Goal: Task Accomplishment & Management: Use online tool/utility

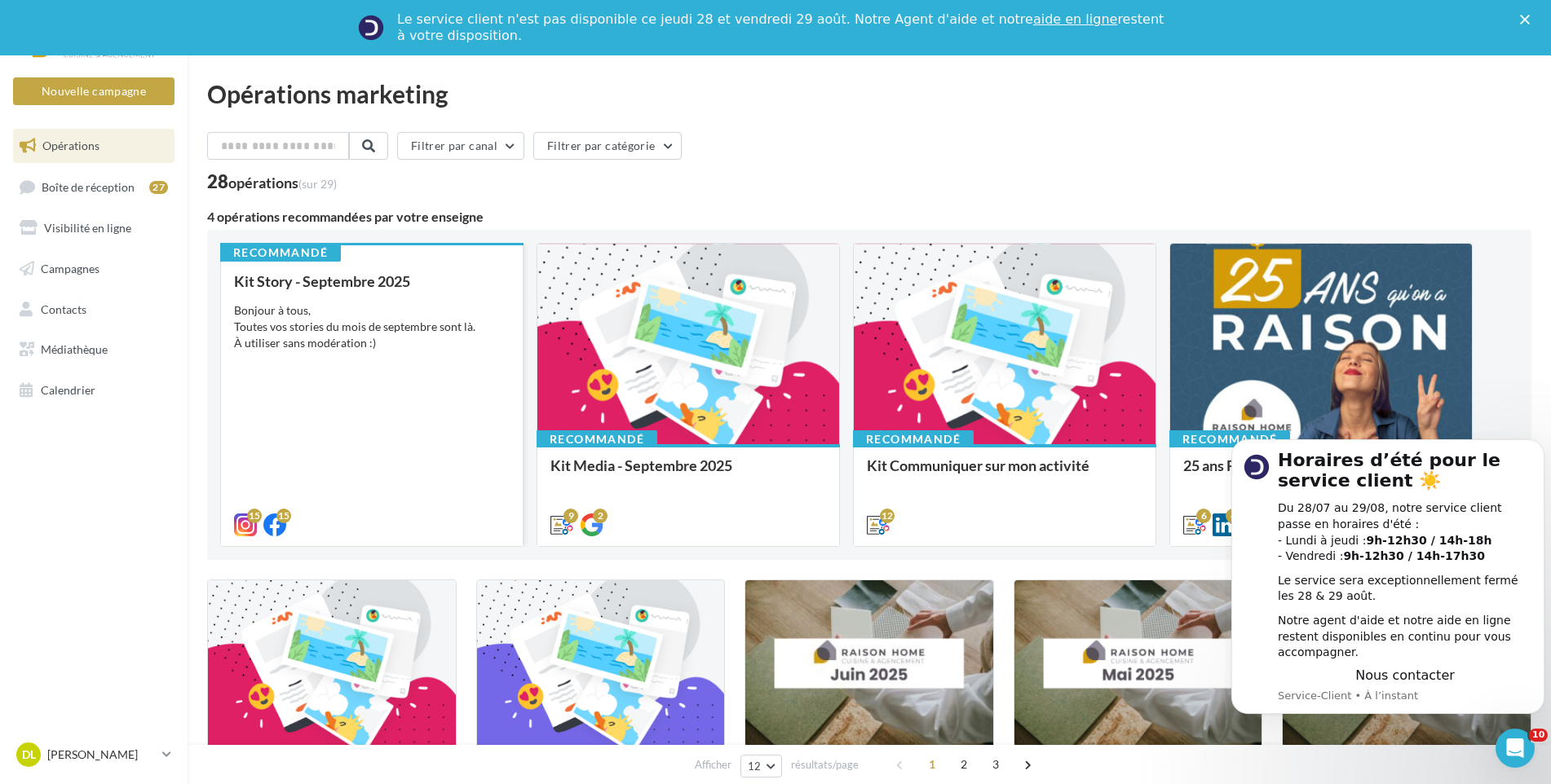
click at [411, 344] on div "Bonjour à tous, Toutes vos stories du mois de septembre sont là. À utiliser san…" at bounding box center [372, 327] width 276 height 49
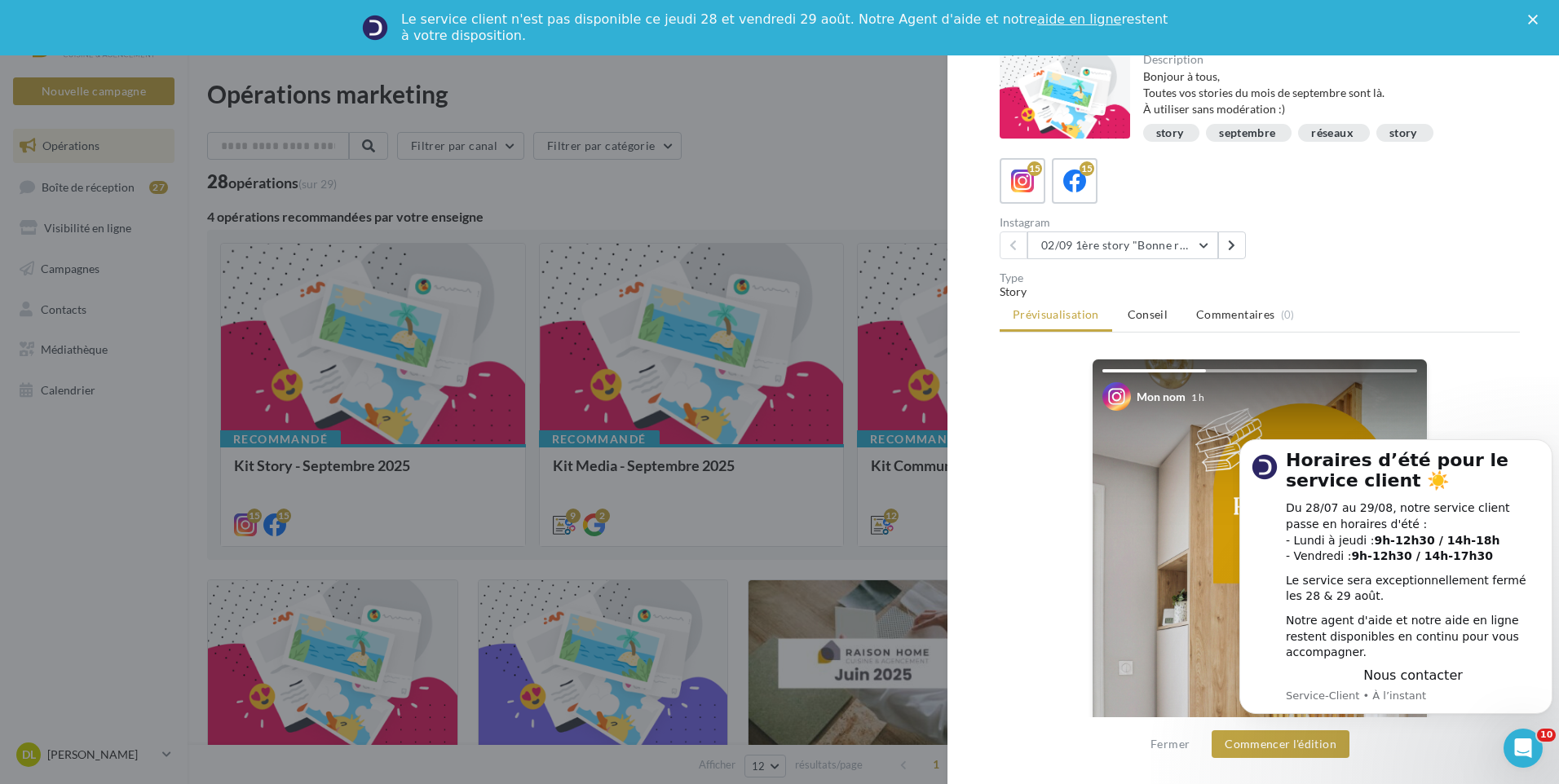
drag, startPoint x: 1558, startPoint y: 148, endPoint x: 1551, endPoint y: 277, distance: 129.2
click at [1551, 277] on div "Description Bonjour à tous, Toutes vos stories du mois de septembre sont là. À …" at bounding box center [1260, 392] width 624 height 679
drag, startPoint x: 1466, startPoint y: 343, endPoint x: 1483, endPoint y: 247, distance: 97.5
click at [1483, 247] on div "Description Bonjour à tous, Toutes vos stories du mois de septembre sont là. À …" at bounding box center [1260, 392] width 624 height 679
click at [994, 570] on div "Description Bonjour à tous, Toutes vos stories du mois de septembre sont là. À …" at bounding box center [1260, 392] width 624 height 679
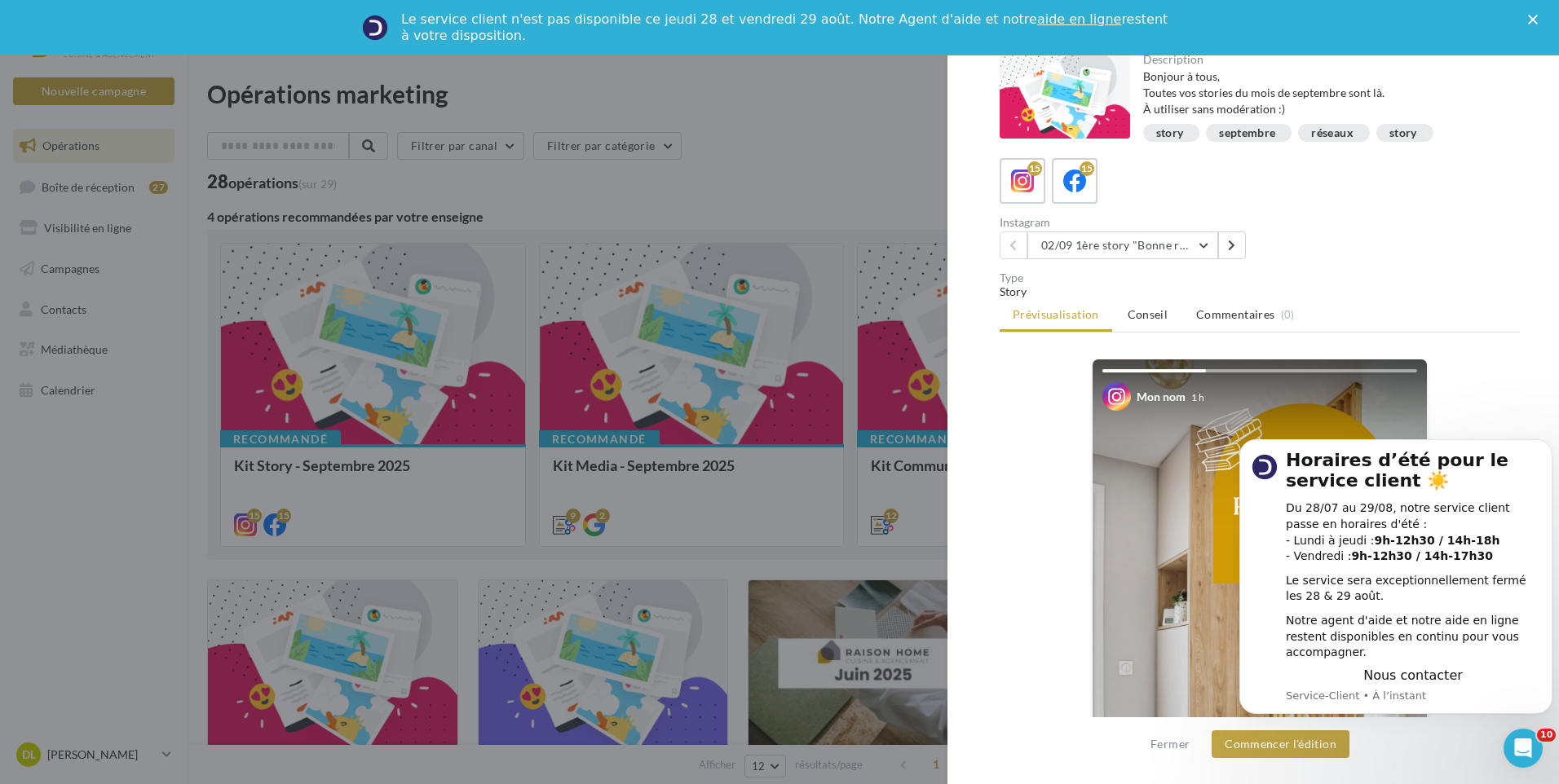
drag, startPoint x: 1010, startPoint y: 628, endPoint x: 1019, endPoint y: 690, distance: 62.6
click at [1019, 690] on div "Mon nom 1 h La prévisualisation est non-contractuelle" at bounding box center [1260, 667] width 521 height 617
click at [1410, 740] on div "Fermer Commencer l'édition" at bounding box center [1253, 750] width 611 height 67
click at [1547, 455] on button "Dismiss notification" at bounding box center [1548, 444] width 22 height 22
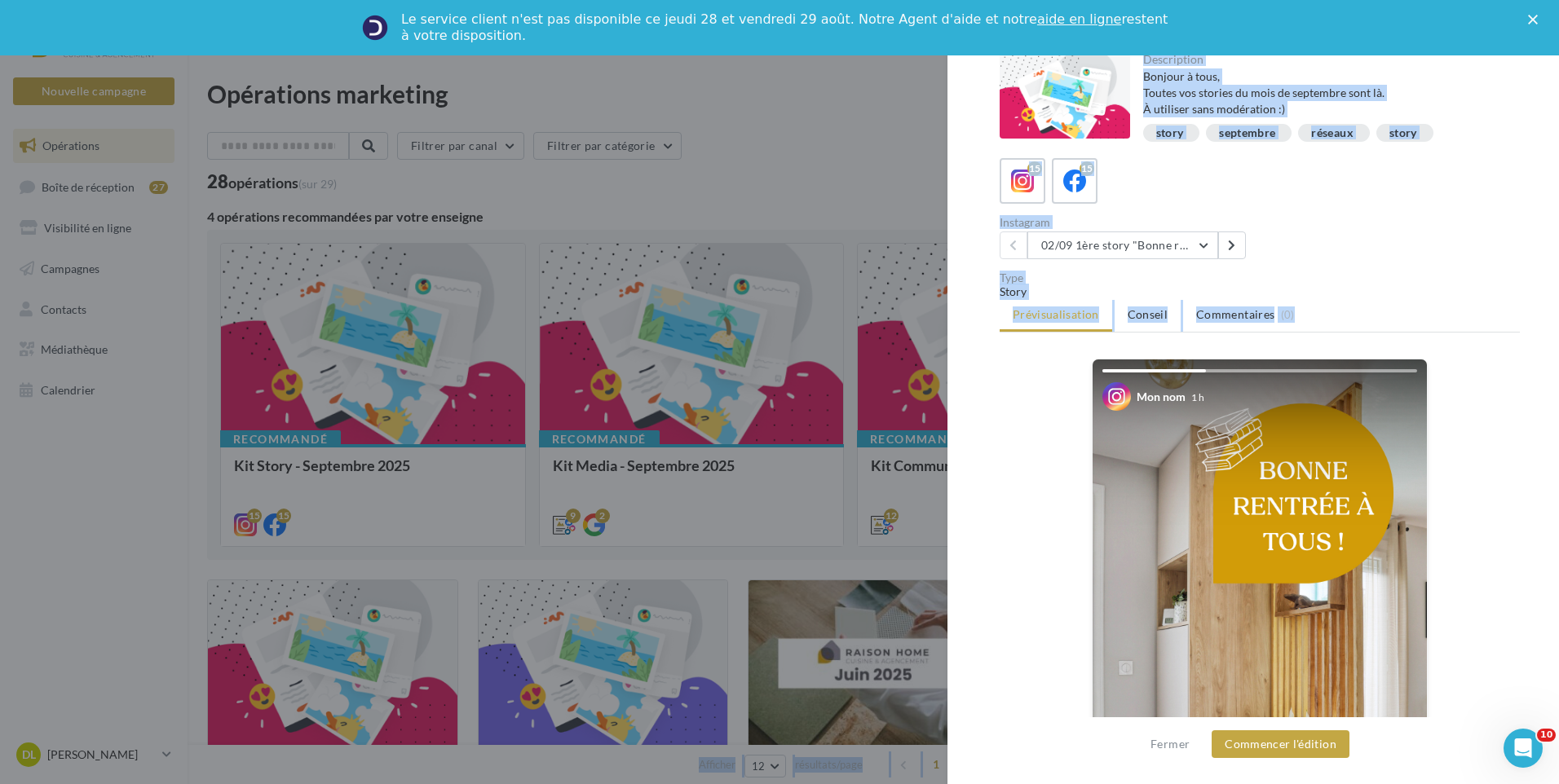
drag, startPoint x: 1558, startPoint y: 428, endPoint x: 1562, endPoint y: 488, distance: 60.1
click at [1558, 488] on html "Nouvelle campagne Nouvelle campagne Opérations Boîte de réception 27 Visibilité…" at bounding box center [779, 392] width 1559 height 784
drag, startPoint x: 1562, startPoint y: 488, endPoint x: 1493, endPoint y: 465, distance: 72.7
click at [1493, 465] on div "Mon nom 1 h La prévisualisation est non-contractuelle" at bounding box center [1260, 667] width 521 height 617
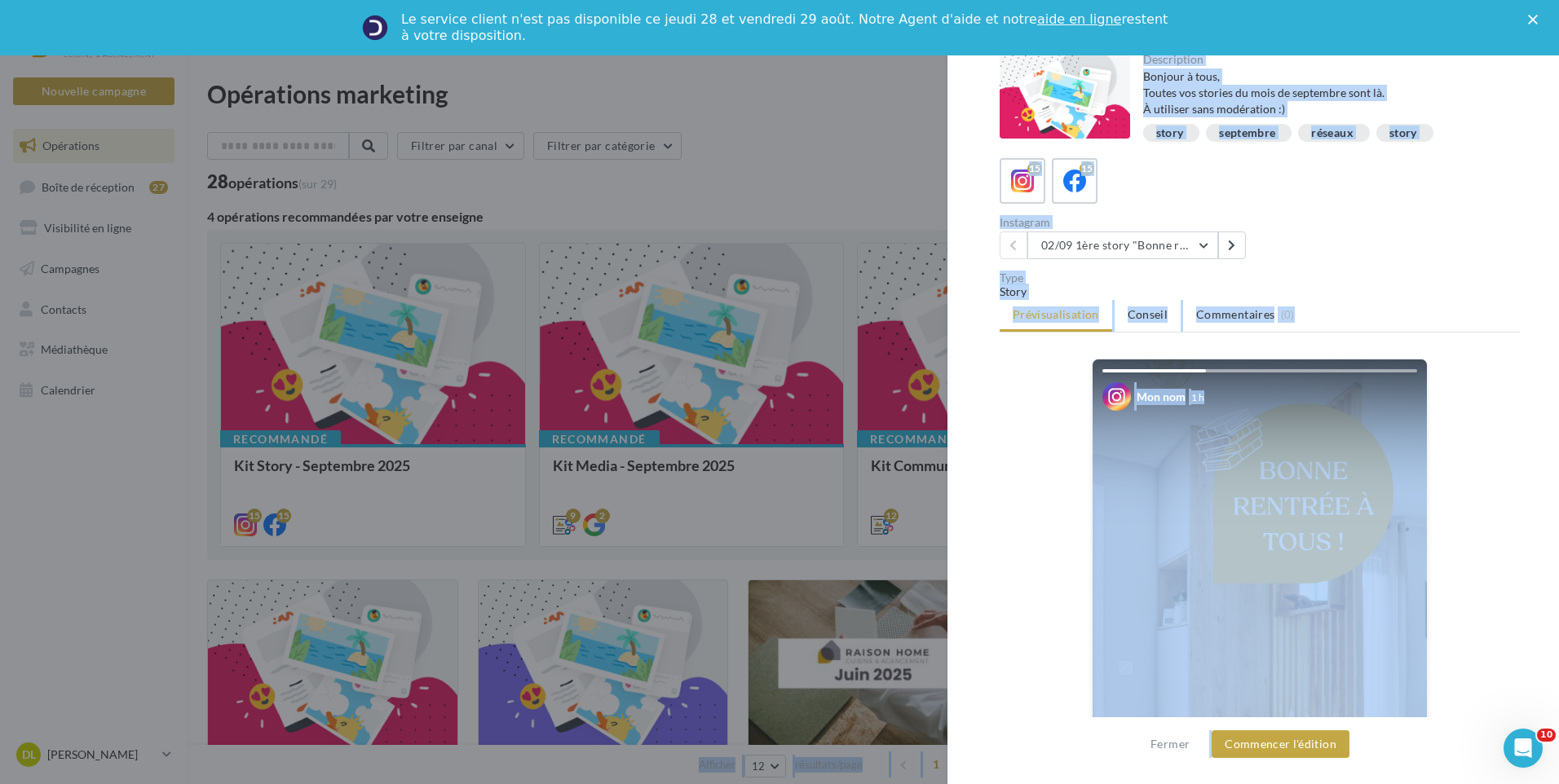
drag, startPoint x: 1349, startPoint y: 763, endPoint x: 1415, endPoint y: 709, distance: 85.3
click at [1368, 782] on div "Fermer Commencer l'édition" at bounding box center [1253, 750] width 611 height 67
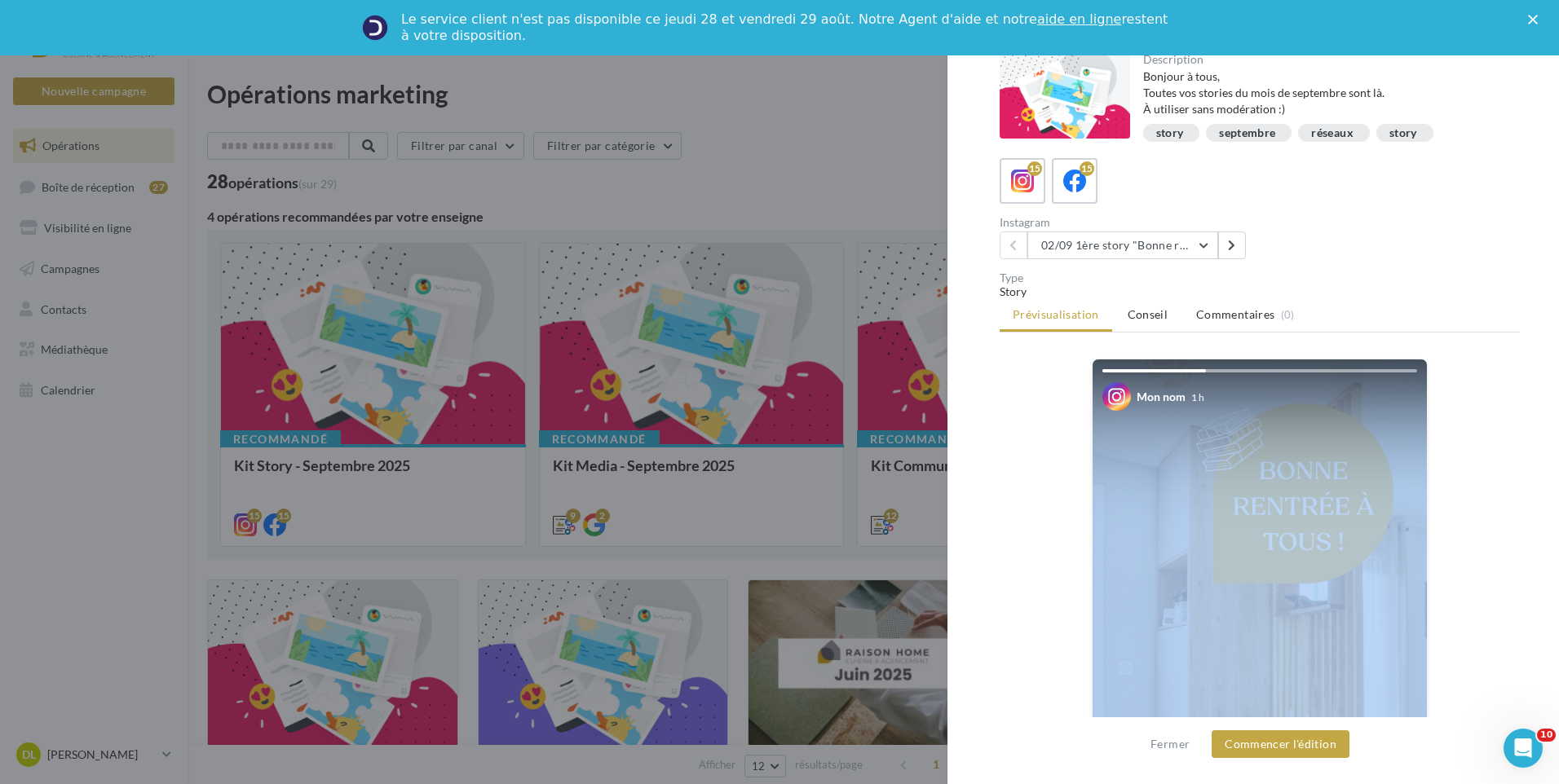
drag, startPoint x: 1424, startPoint y: 609, endPoint x: 1422, endPoint y: 653, distance: 44.0
click at [1422, 653] on div "Mon nom 1 h La prévisualisation est non-contractuelle" at bounding box center [1260, 667] width 521 height 617
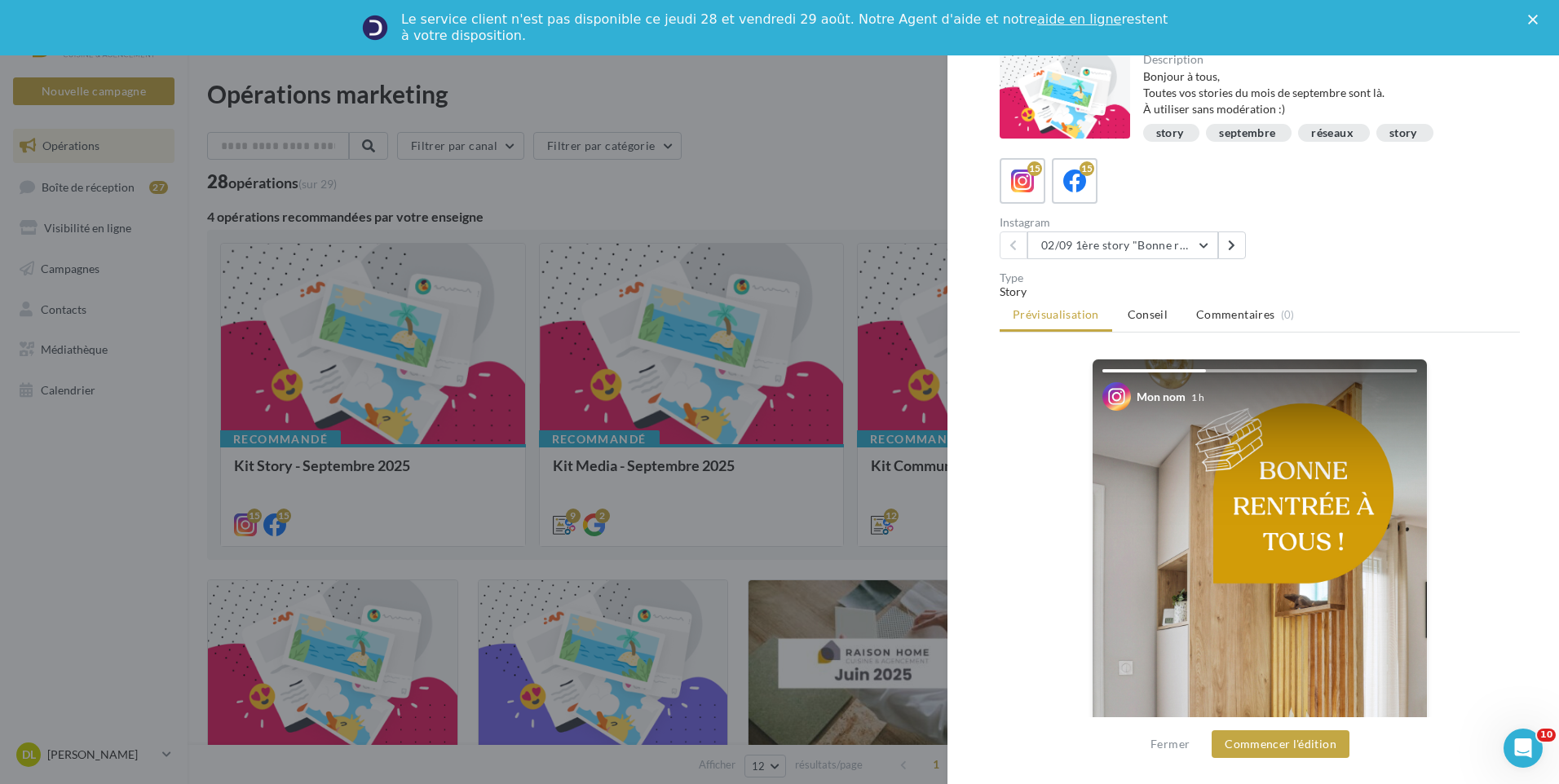
drag, startPoint x: 1422, startPoint y: 653, endPoint x: 1458, endPoint y: 449, distance: 207.2
click at [1458, 449] on div "Mon nom 1 h La prévisualisation est non-contractuelle" at bounding box center [1260, 667] width 521 height 617
drag, startPoint x: 1457, startPoint y: 434, endPoint x: 1460, endPoint y: 647, distance: 213.0
click at [1460, 647] on div "Mon nom 1 h La prévisualisation est non-contractuelle" at bounding box center [1260, 667] width 521 height 617
click at [1051, 315] on ul "Prévisualisation Conseil Commentaires (0)" at bounding box center [1260, 316] width 521 height 33
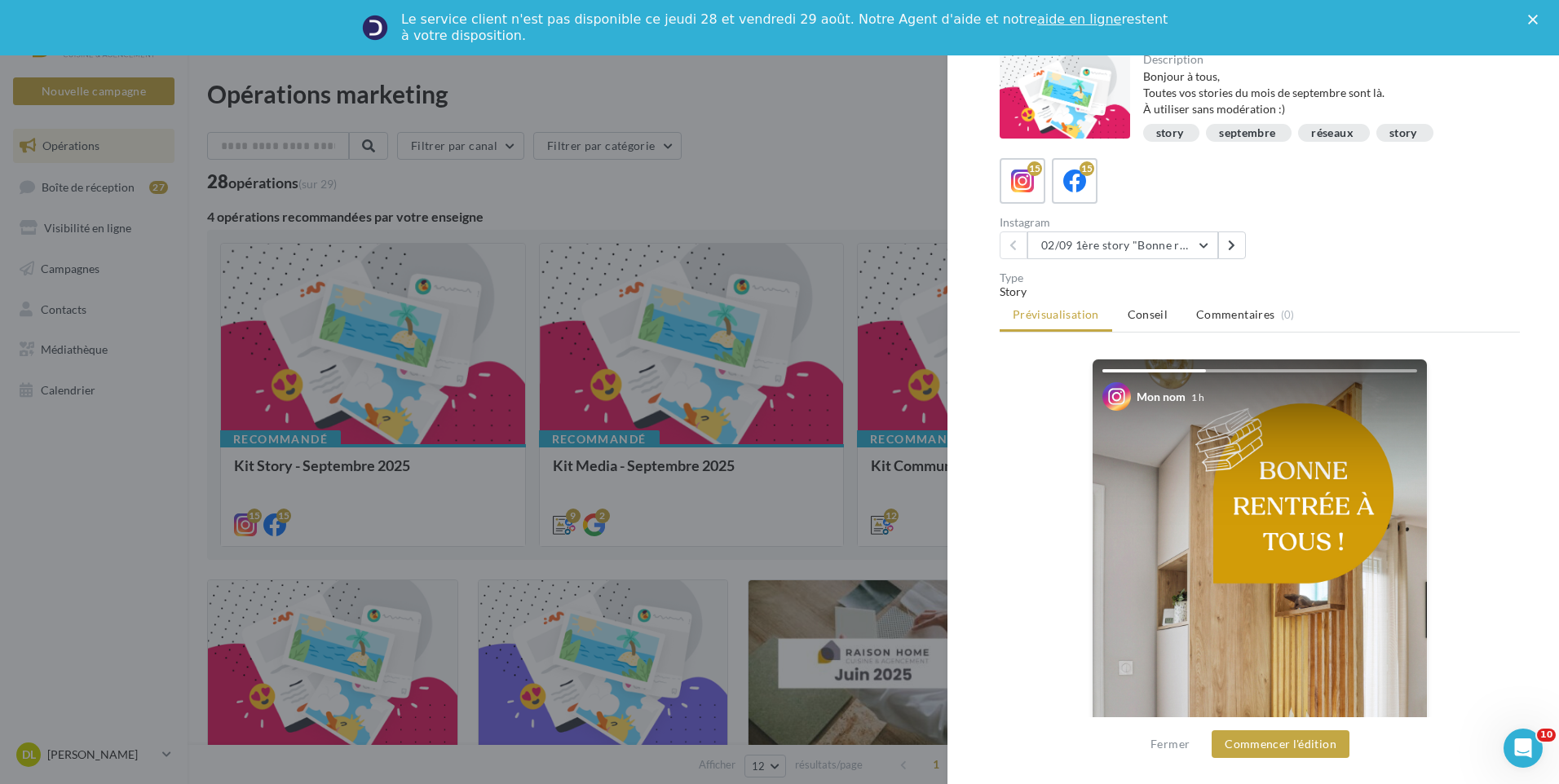
click at [1250, 507] on img at bounding box center [1260, 657] width 335 height 595
click at [1249, 748] on button "Commencer l'édition" at bounding box center [1280, 744] width 137 height 28
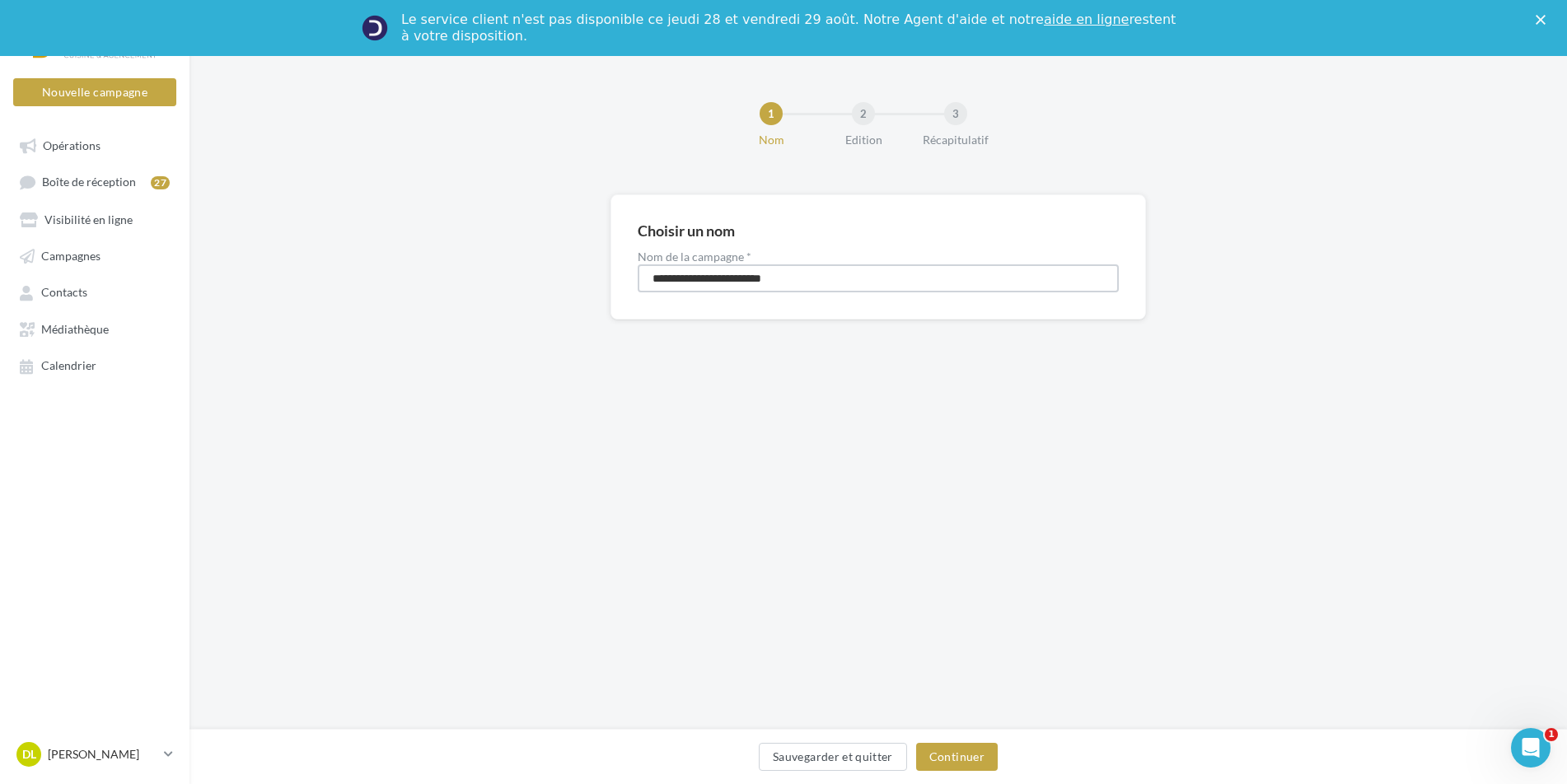
click at [1049, 271] on input "**********" at bounding box center [878, 279] width 481 height 28
click at [789, 277] on input "**********" at bounding box center [878, 279] width 481 height 28
